Goal: Task Accomplishment & Management: Use online tool/utility

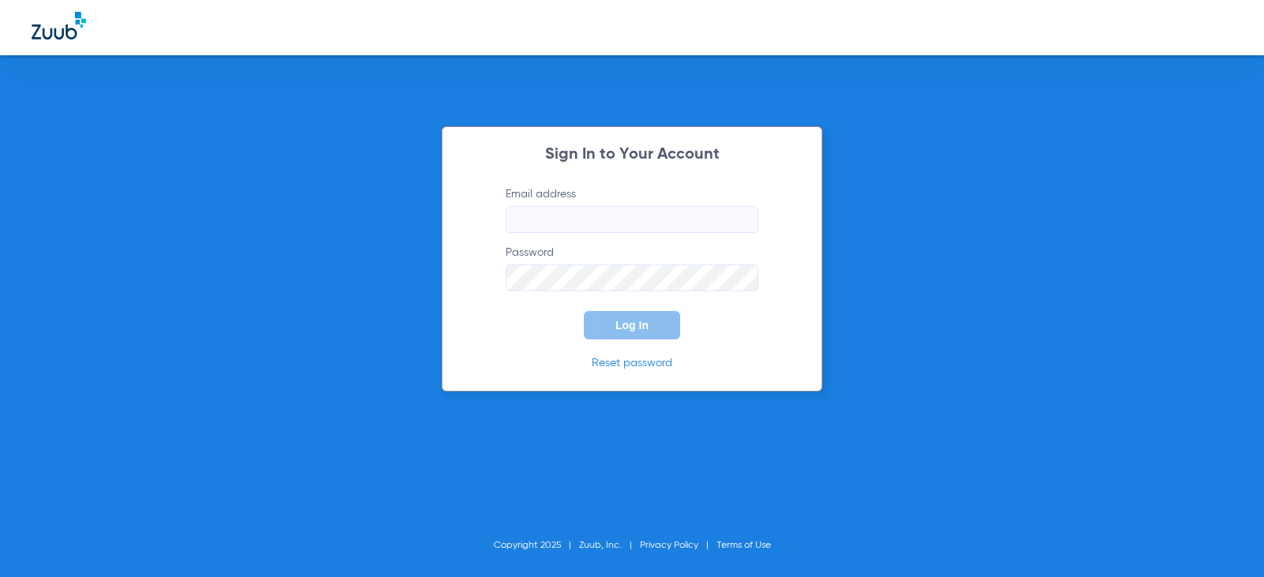
type input "[EMAIL_ADDRESS][DOMAIN_NAME]"
click at [619, 337] on button "Log In" at bounding box center [632, 325] width 96 height 28
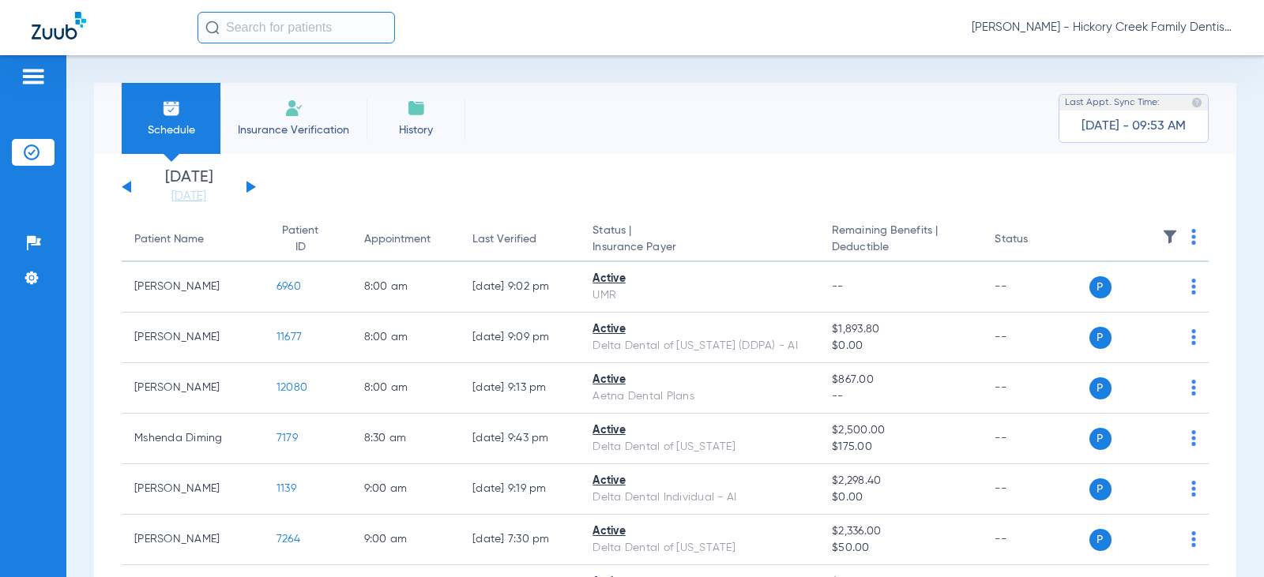
click at [296, 115] on img at bounding box center [293, 108] width 19 height 19
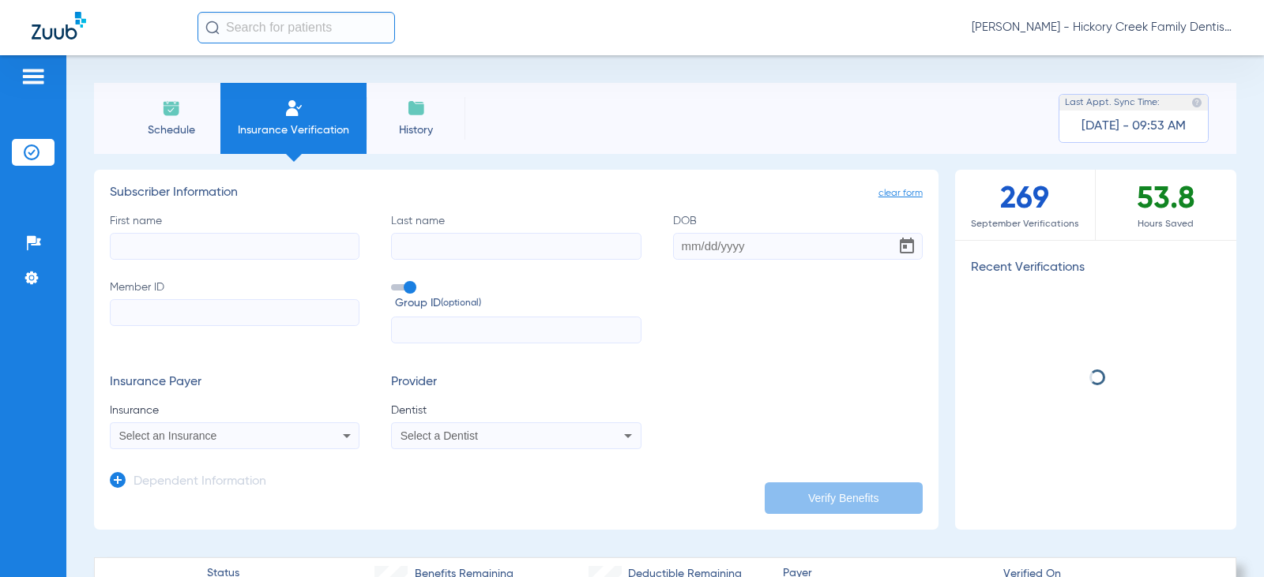
click at [185, 119] on li "Schedule" at bounding box center [171, 118] width 99 height 71
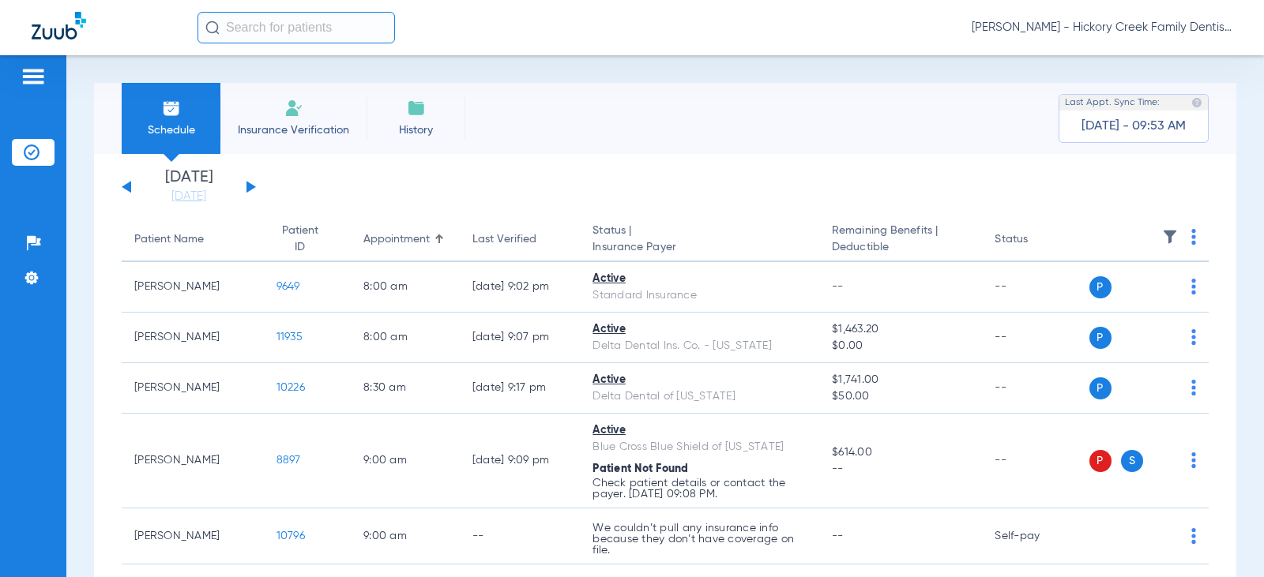
click at [245, 187] on div "[DATE] [DATE] [DATE] [DATE] [DATE] [DATE] [DATE] [DATE] [DATE] [DATE] [DATE] [D…" at bounding box center [189, 187] width 134 height 35
click at [247, 186] on button at bounding box center [250, 187] width 9 height 12
